Goal: Complete application form

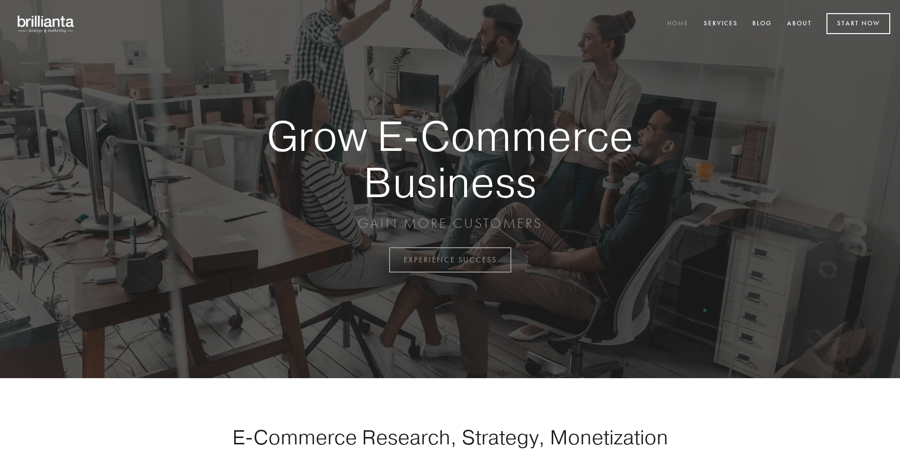
scroll to position [2554, 0]
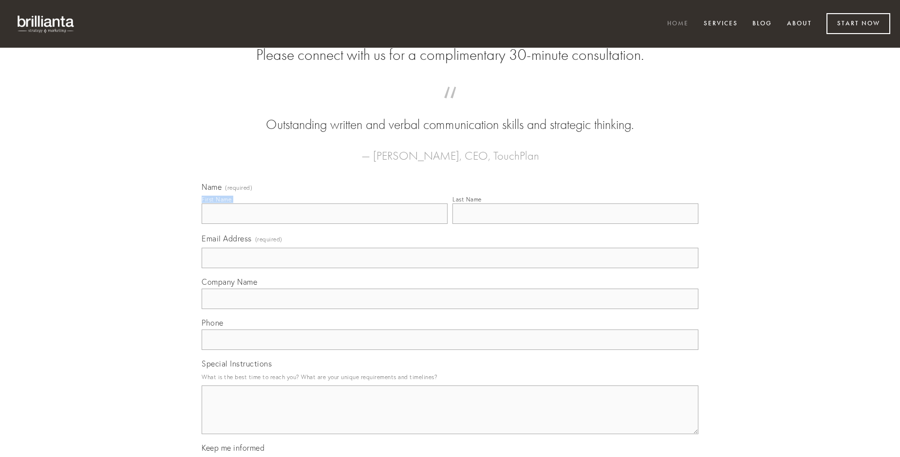
type input "[PERSON_NAME]"
click at [575, 224] on input "Last Name" at bounding box center [576, 214] width 246 height 20
type input "[PERSON_NAME]"
click at [450, 268] on input "Email Address (required)" at bounding box center [450, 258] width 497 height 20
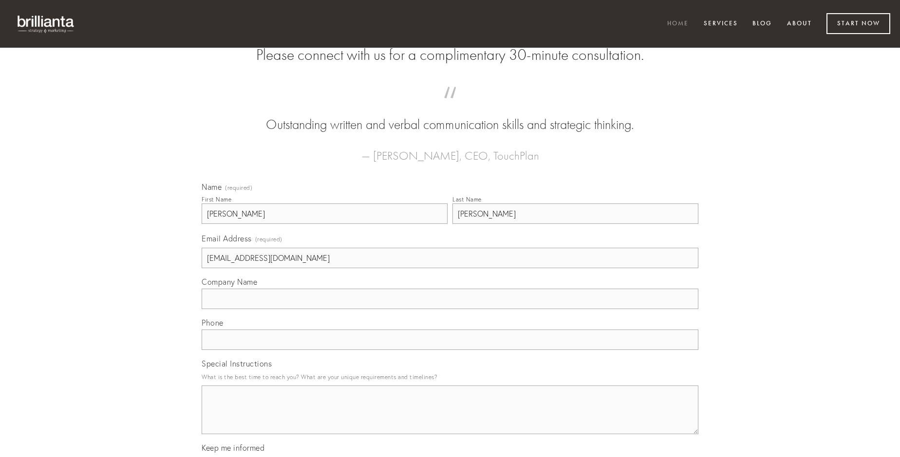
type input "[EMAIL_ADDRESS][DOMAIN_NAME]"
click at [450, 309] on input "Company Name" at bounding box center [450, 299] width 497 height 20
type input "paens"
click at [450, 350] on input "text" at bounding box center [450, 340] width 497 height 20
click at [450, 419] on textarea "Special Instructions" at bounding box center [450, 410] width 497 height 49
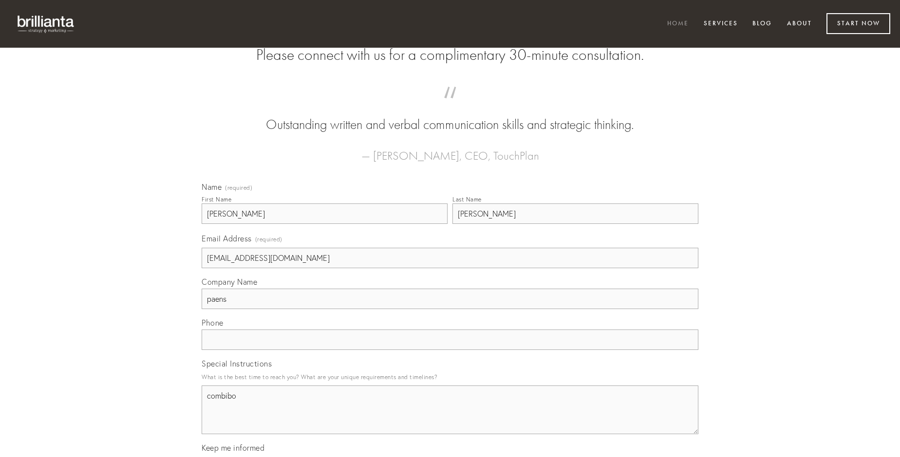
type textarea "combibo"
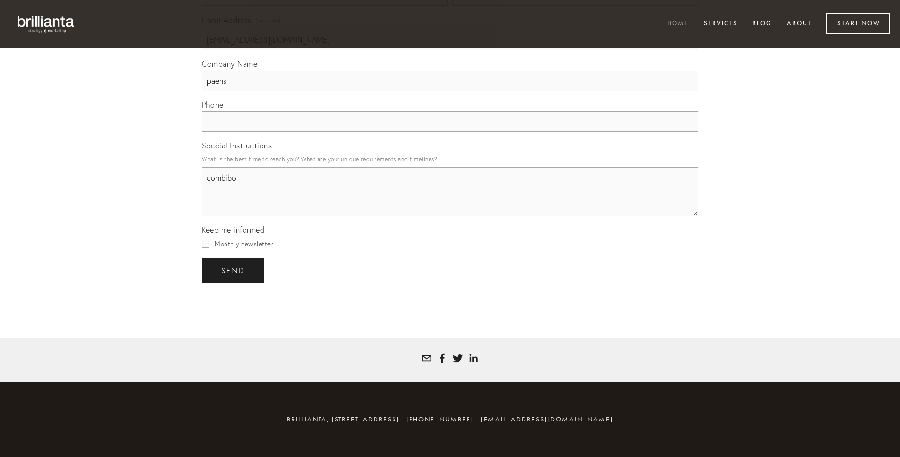
click at [234, 270] on span "send" at bounding box center [233, 270] width 24 height 9
